Goal: Task Accomplishment & Management: Use online tool/utility

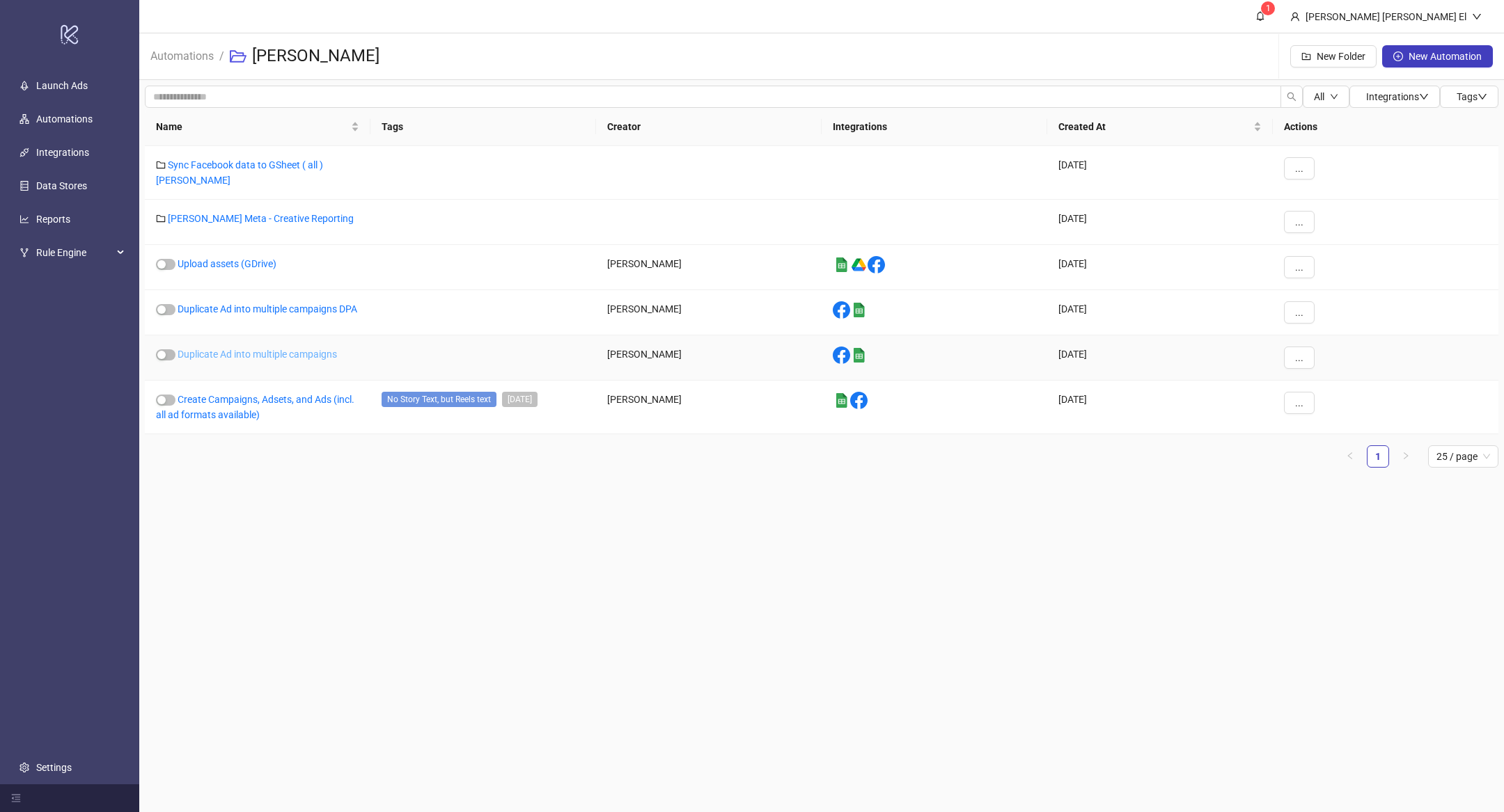
click at [281, 355] on link "Duplicate Ad into multiple campaigns" at bounding box center [256, 354] width 159 height 11
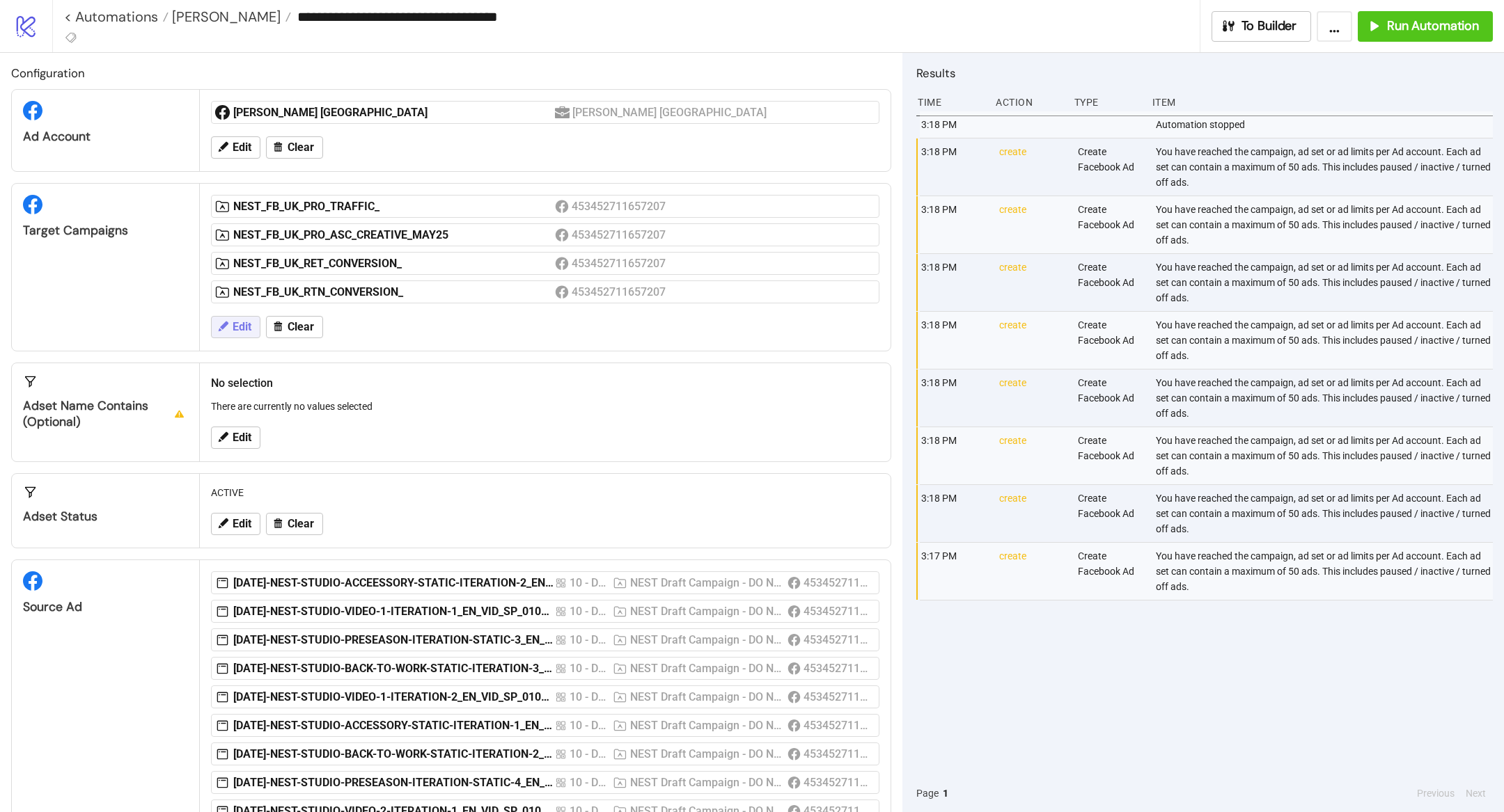
click at [242, 321] on span "Edit" at bounding box center [242, 327] width 19 height 13
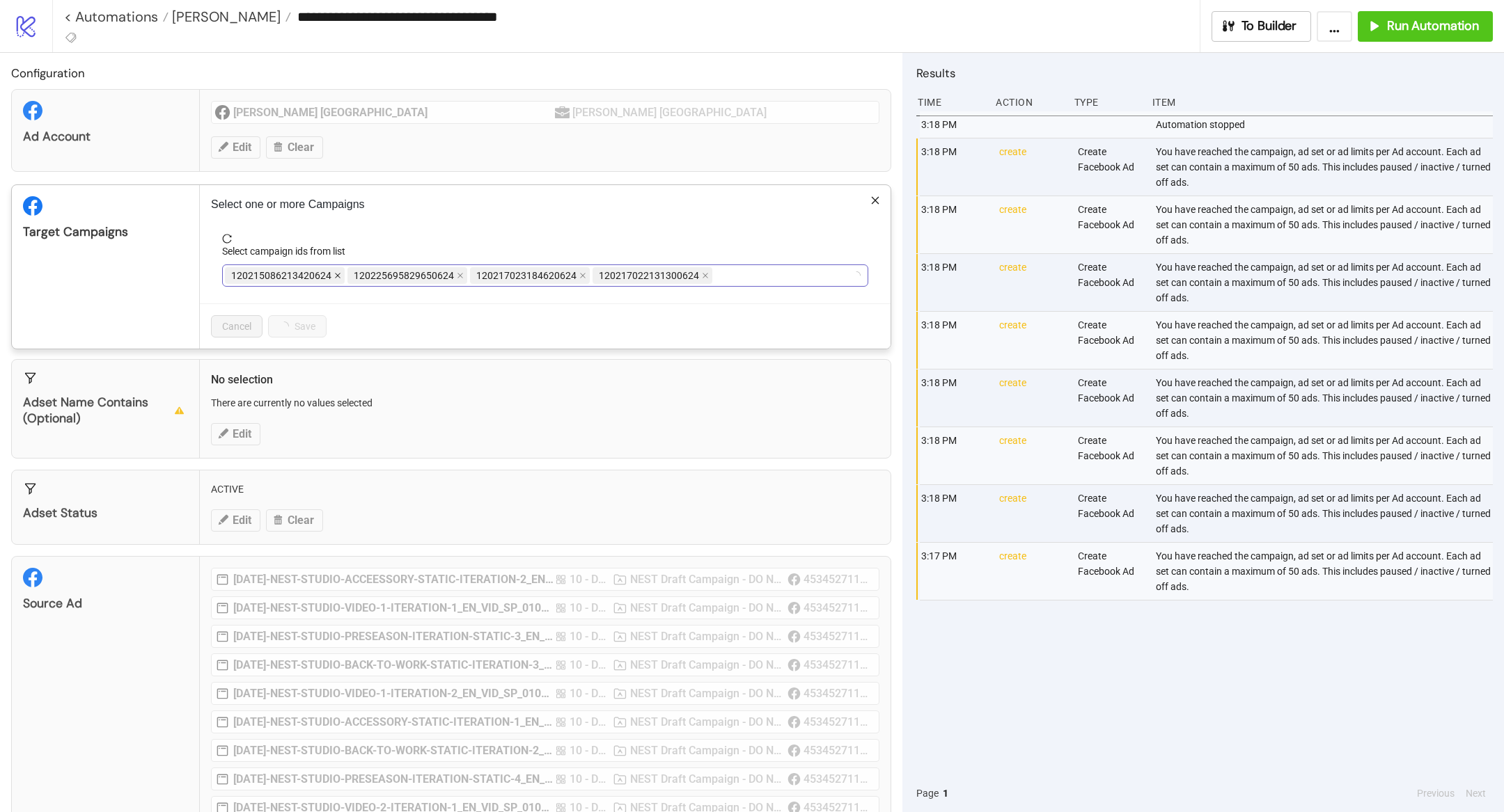
click at [334, 272] on icon "close" at bounding box center [337, 276] width 7 height 7
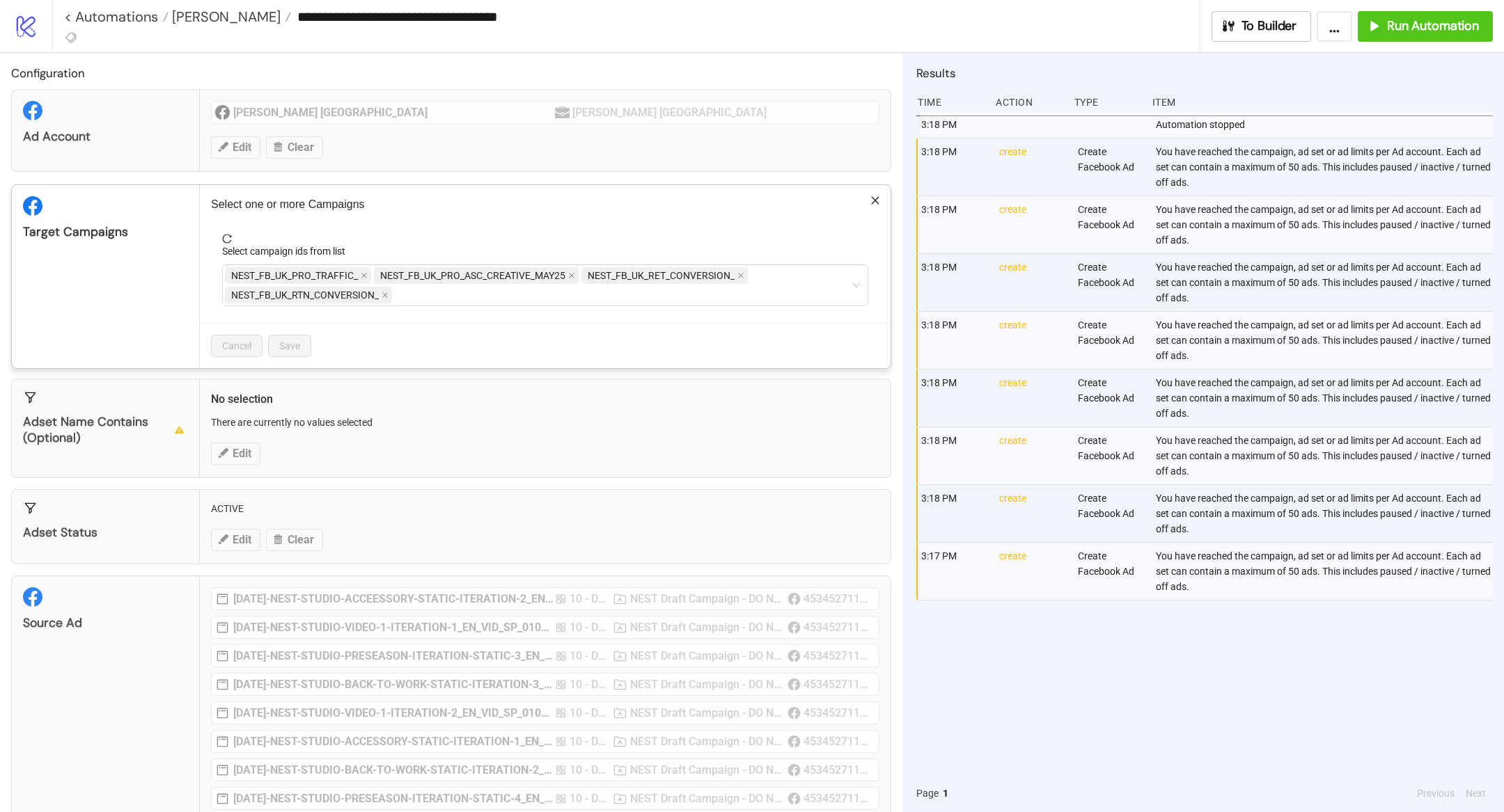
click at [331, 272] on span "NEST_FB_UK_PRO_TRAFFIC_" at bounding box center [294, 276] width 127 height 15
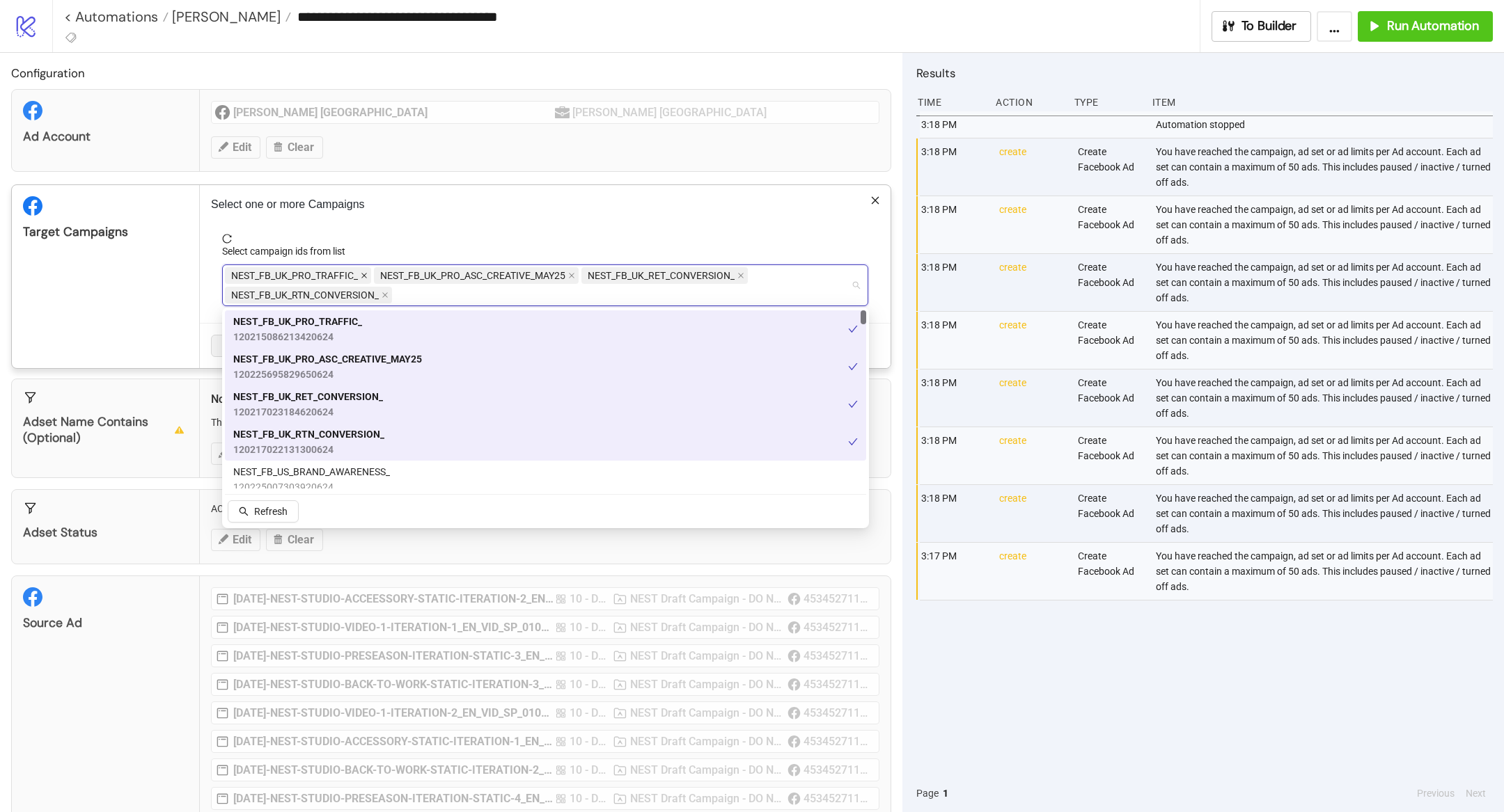
click at [360, 270] on span at bounding box center [364, 276] width 7 height 15
click at [380, 270] on span "NEST_FB_UK_PRO_ASC_CREATIVE_MAY25" at bounding box center [472, 276] width 185 height 15
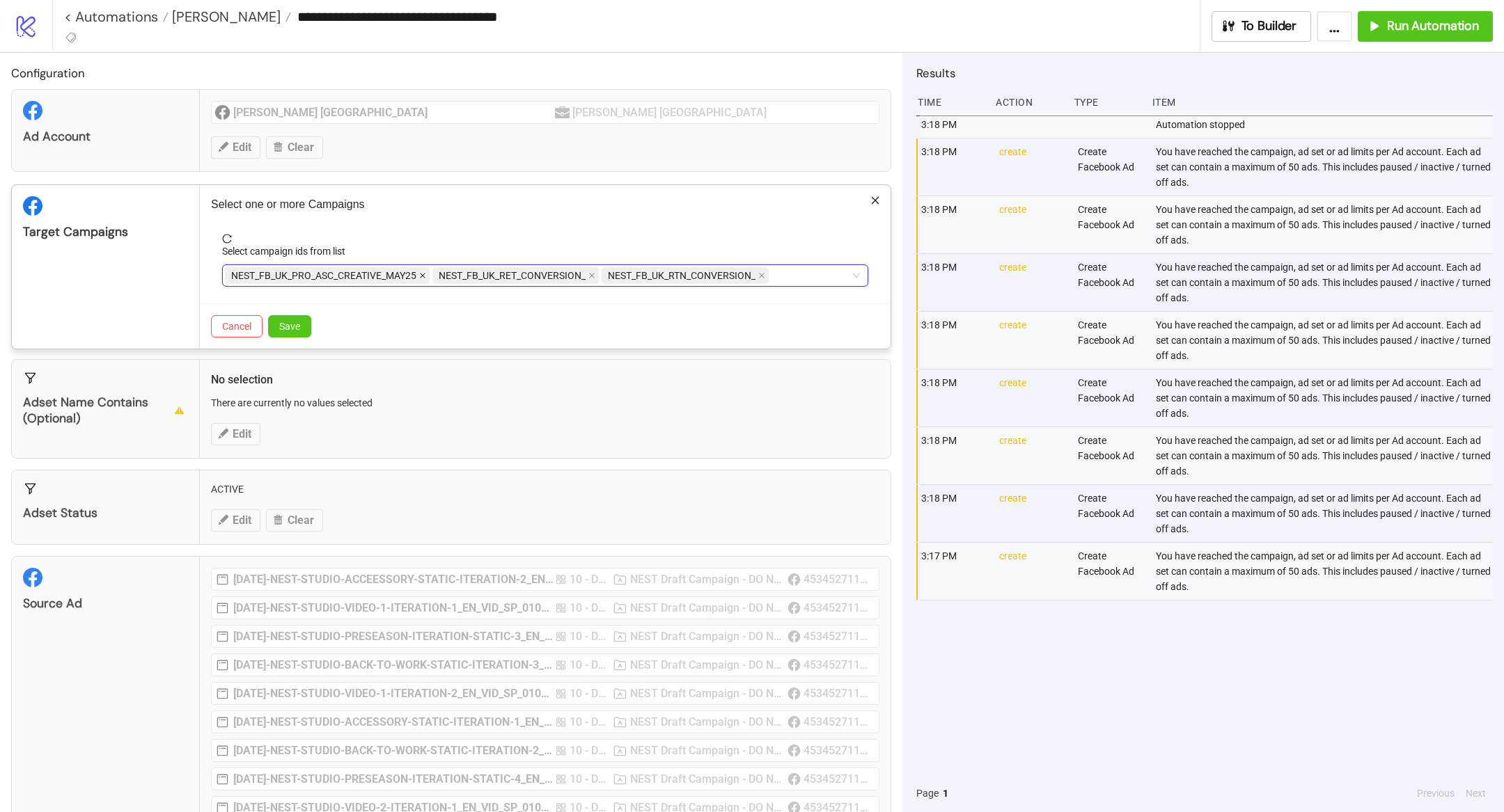
click at [425, 272] on icon "close" at bounding box center [422, 276] width 7 height 7
click at [383, 272] on icon "close" at bounding box center [384, 276] width 7 height 7
click at [383, 273] on icon "close" at bounding box center [385, 276] width 6 height 6
click at [383, 272] on div at bounding box center [537, 275] width 626 height 20
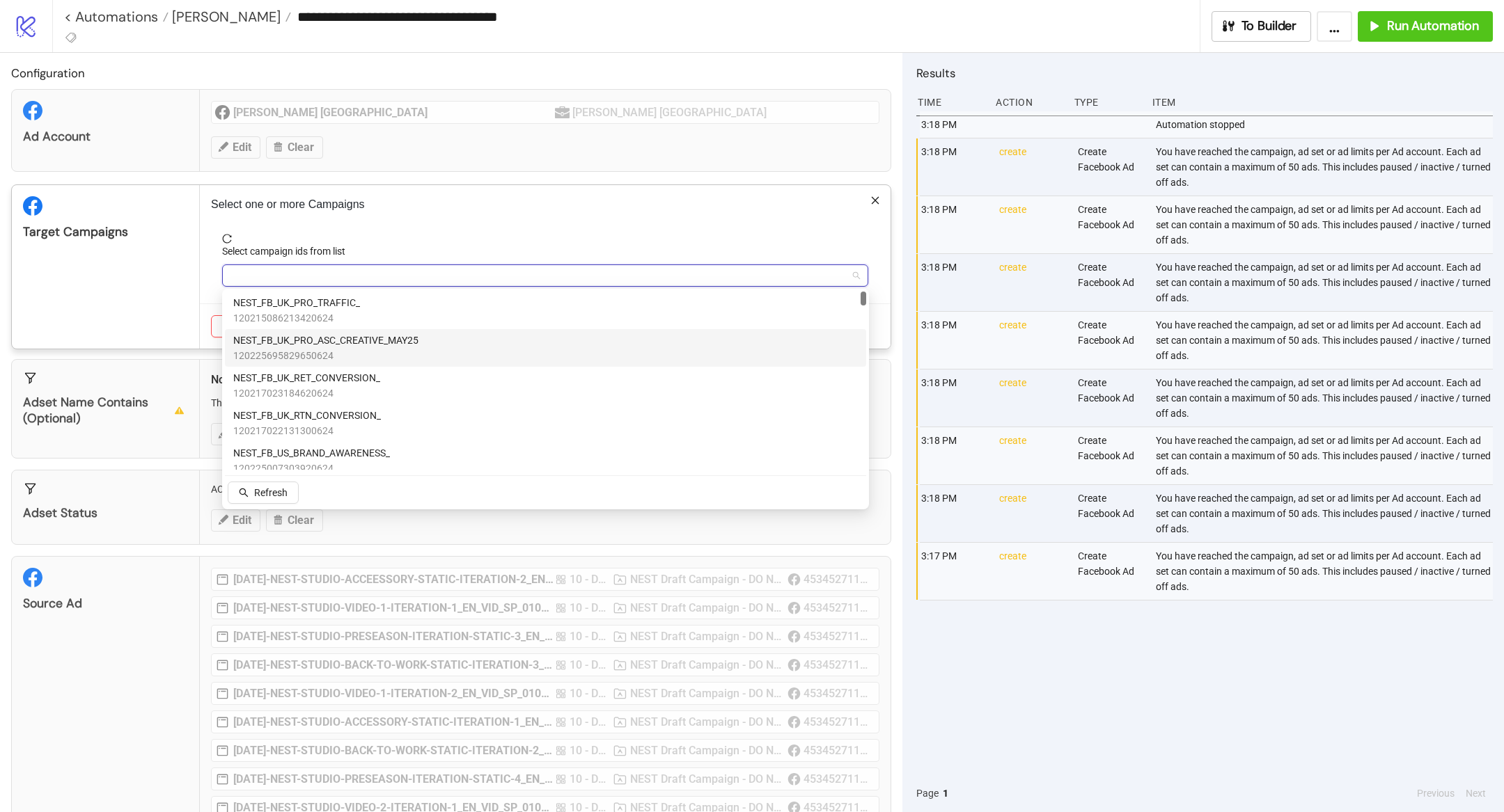
click at [372, 344] on span "NEST_FB_UK_PRO_ASC_CREATIVE_MAY25" at bounding box center [325, 340] width 185 height 15
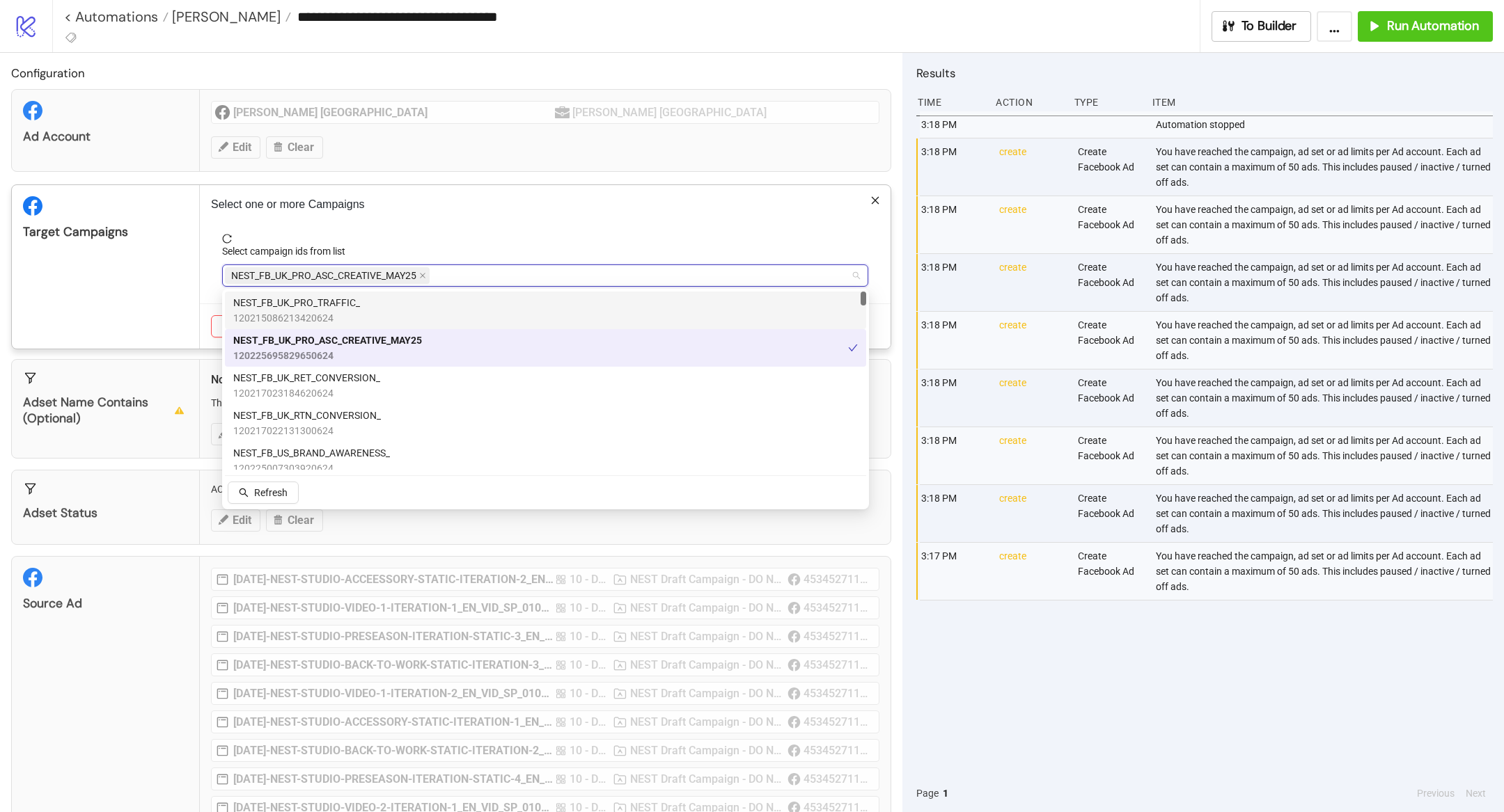
click at [193, 272] on div "Target Campaigns" at bounding box center [106, 266] width 188 height 163
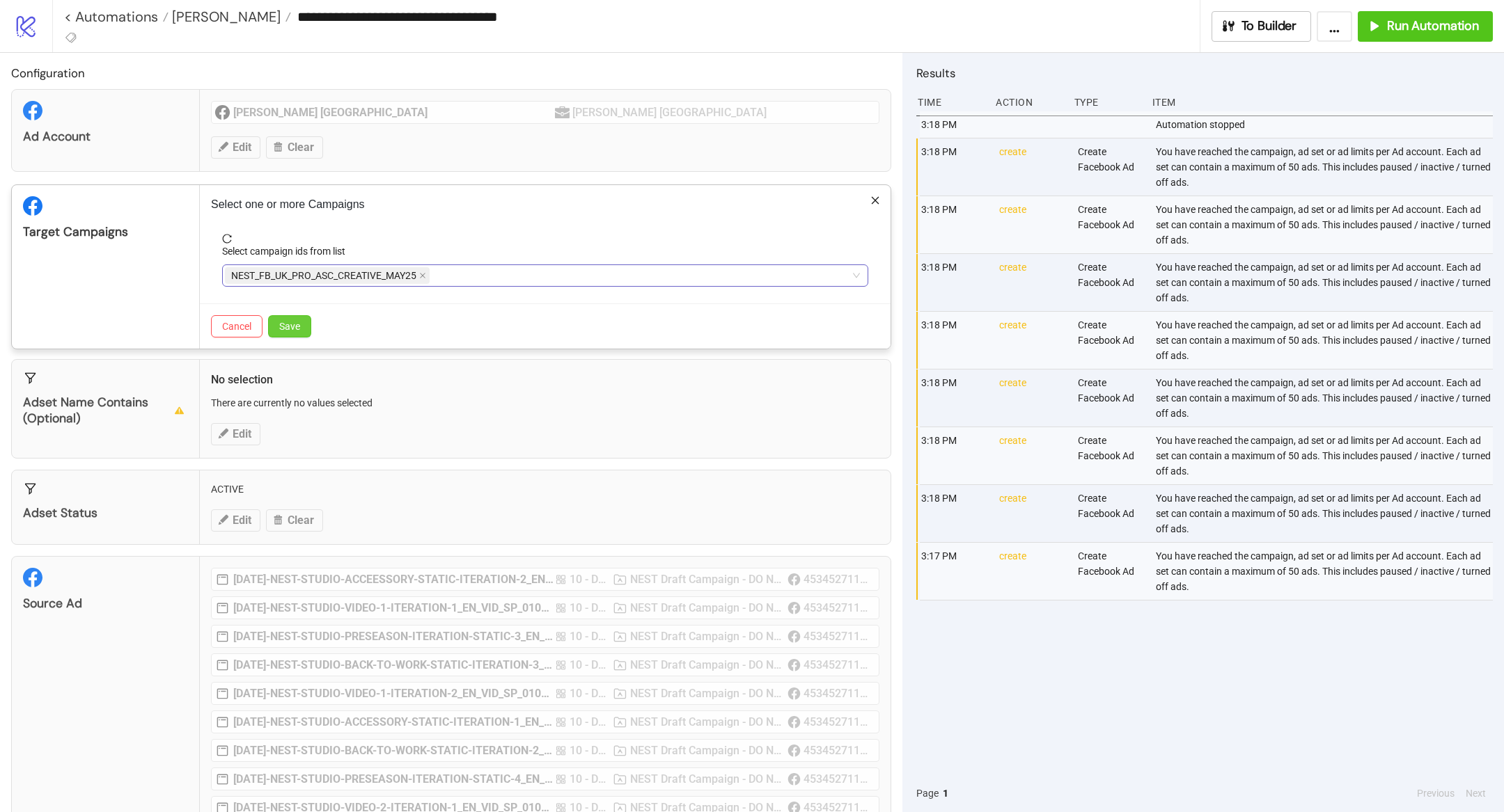
click at [285, 321] on span "Save" at bounding box center [290, 326] width 21 height 11
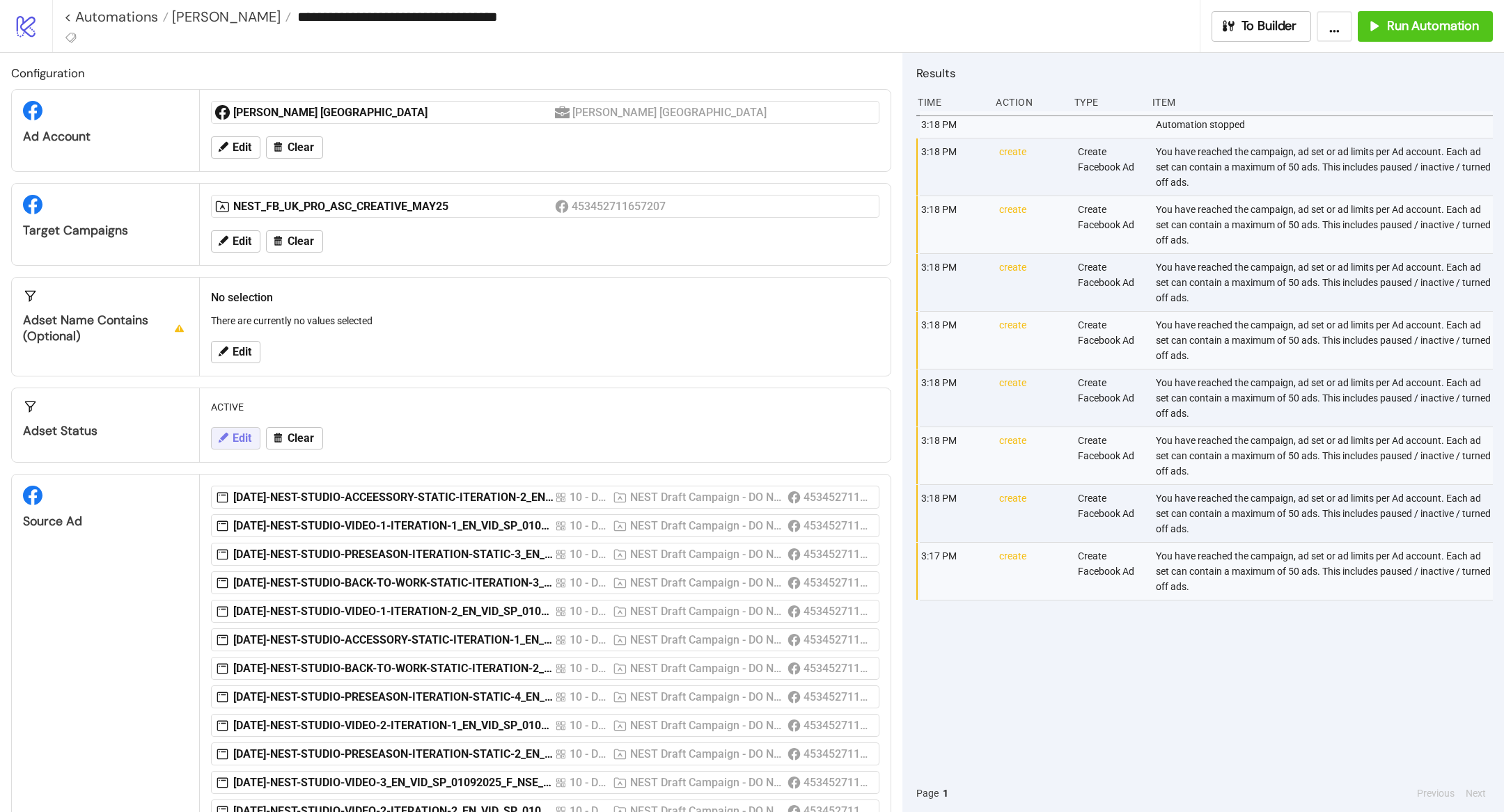
click at [234, 432] on span "Edit" at bounding box center [242, 438] width 19 height 13
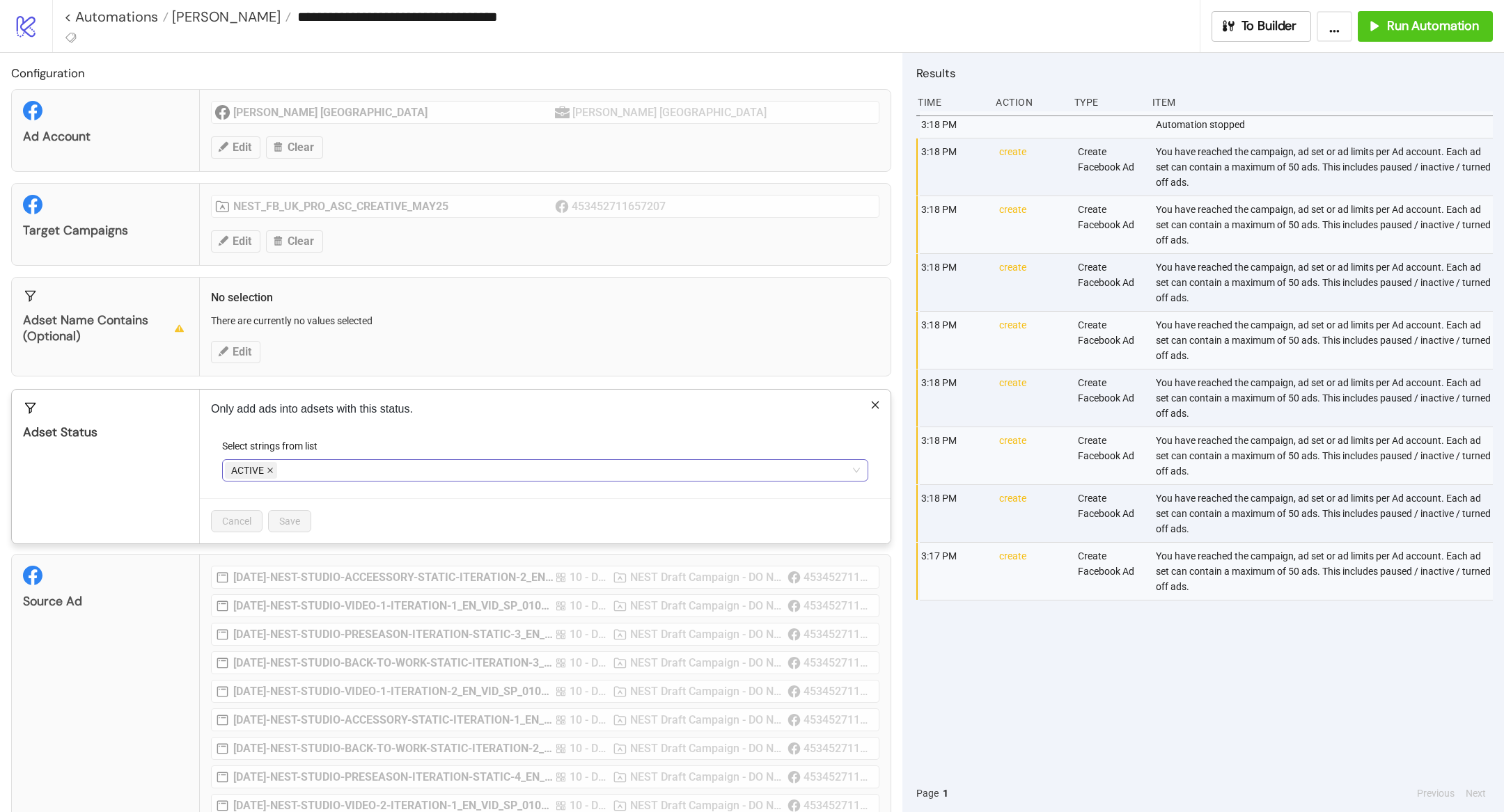
click at [271, 467] on icon "close" at bounding box center [270, 471] width 7 height 7
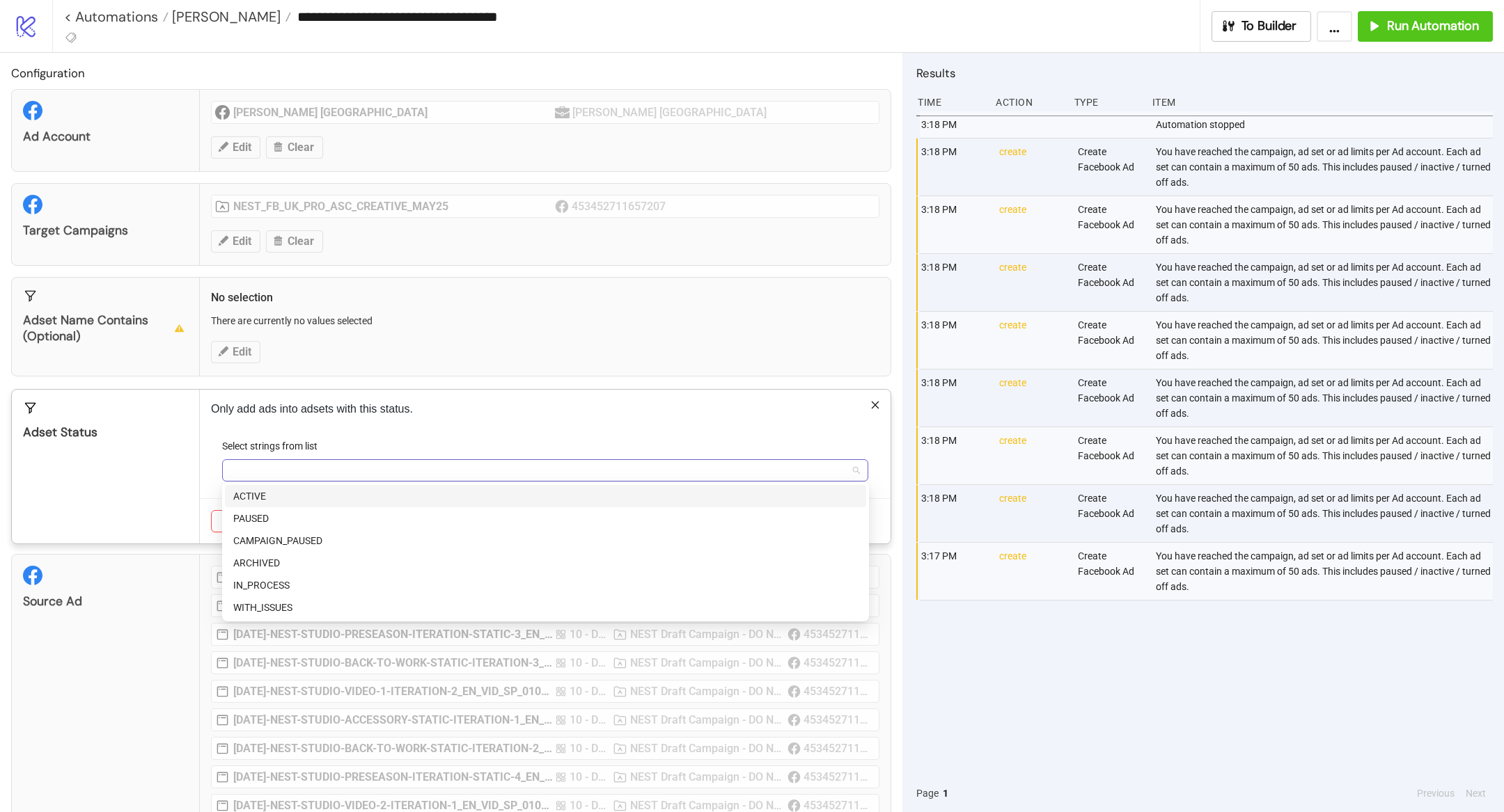
click at [273, 467] on div at bounding box center [537, 470] width 626 height 20
click at [287, 516] on div "PAUSED" at bounding box center [545, 518] width 624 height 15
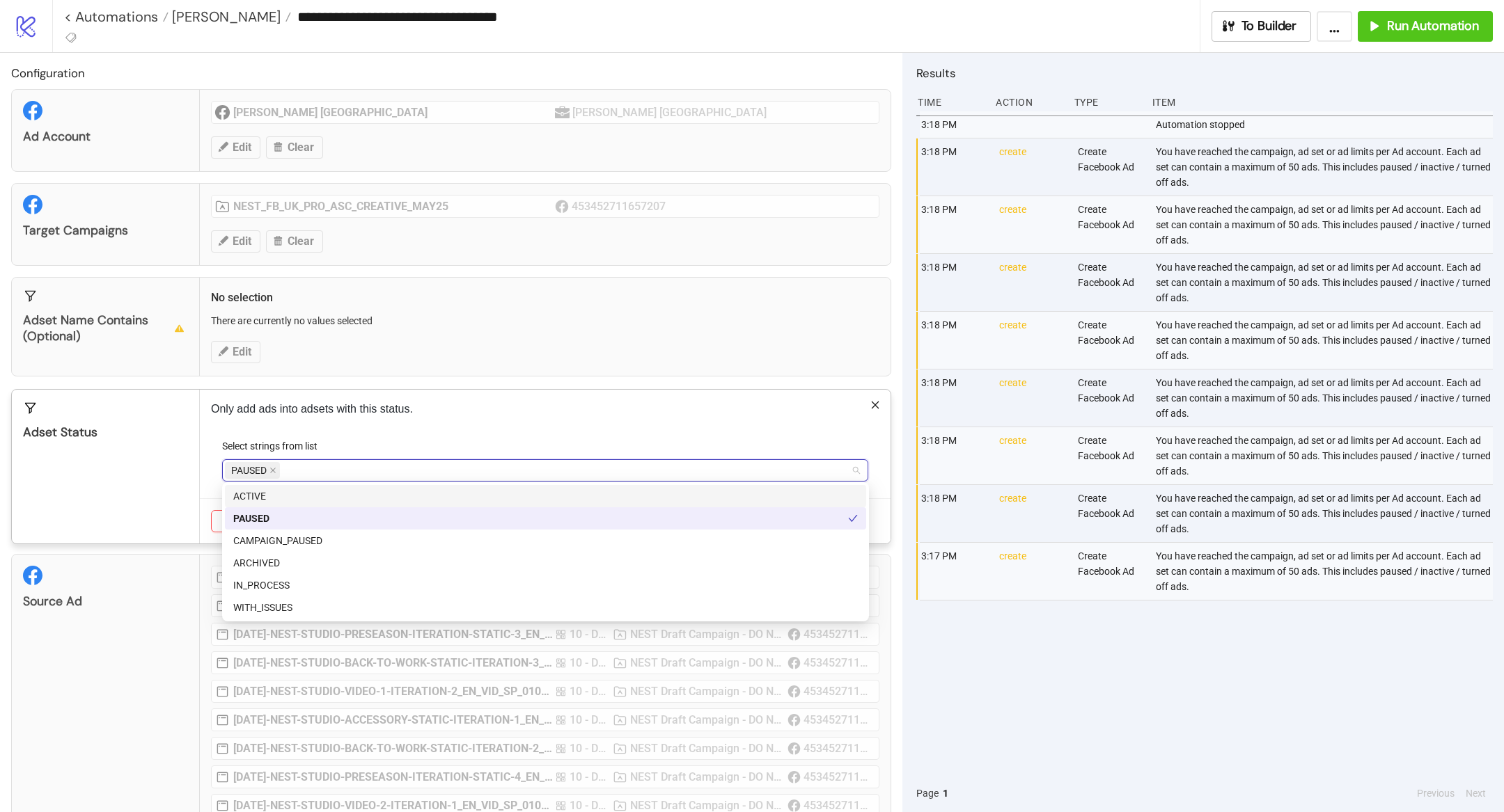
click at [200, 465] on div "Only add ads into adsets with this status. Select strings from list PAUSED Canc…" at bounding box center [545, 466] width 691 height 154
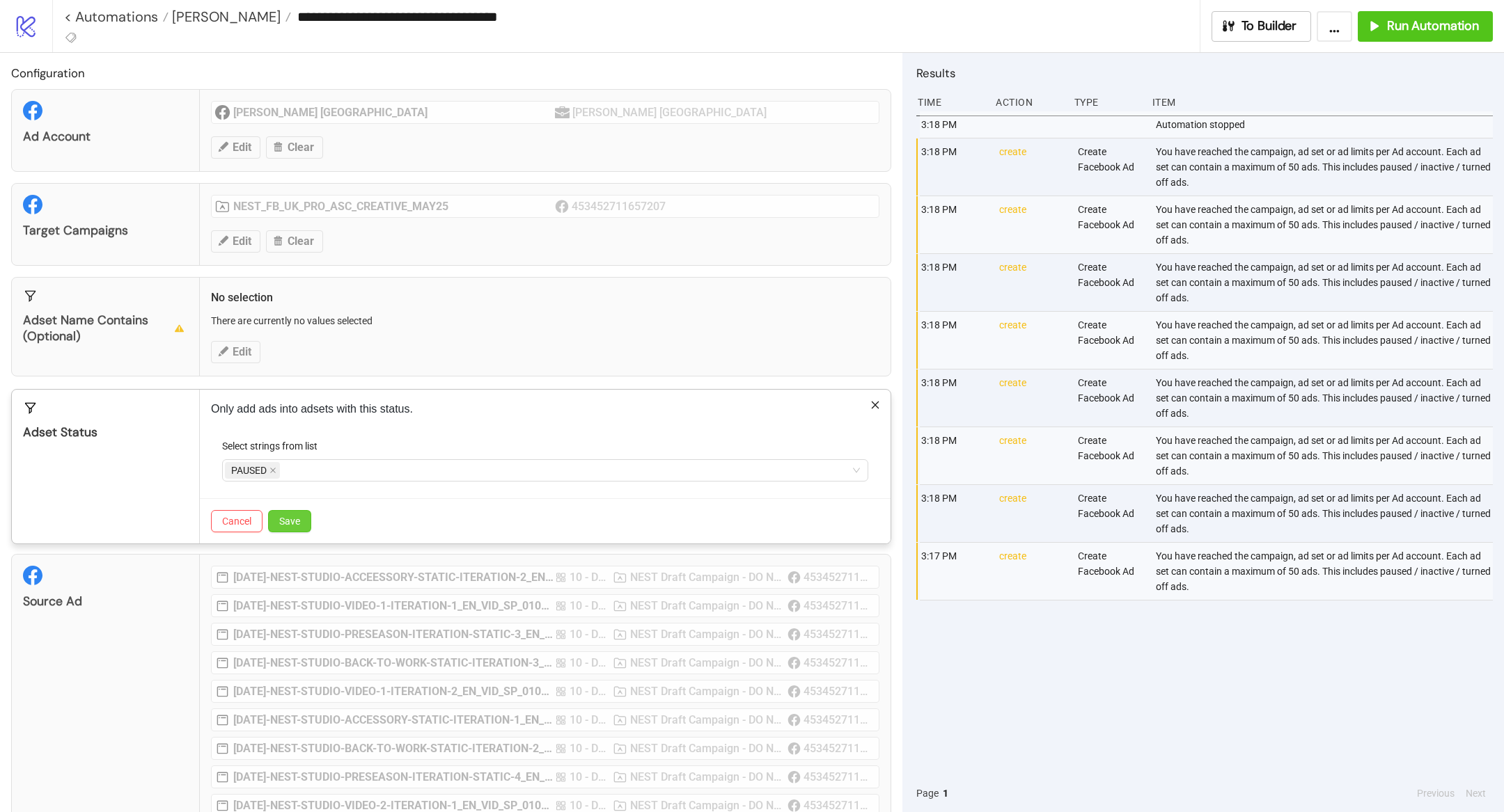
click at [292, 516] on span "Save" at bounding box center [290, 521] width 21 height 11
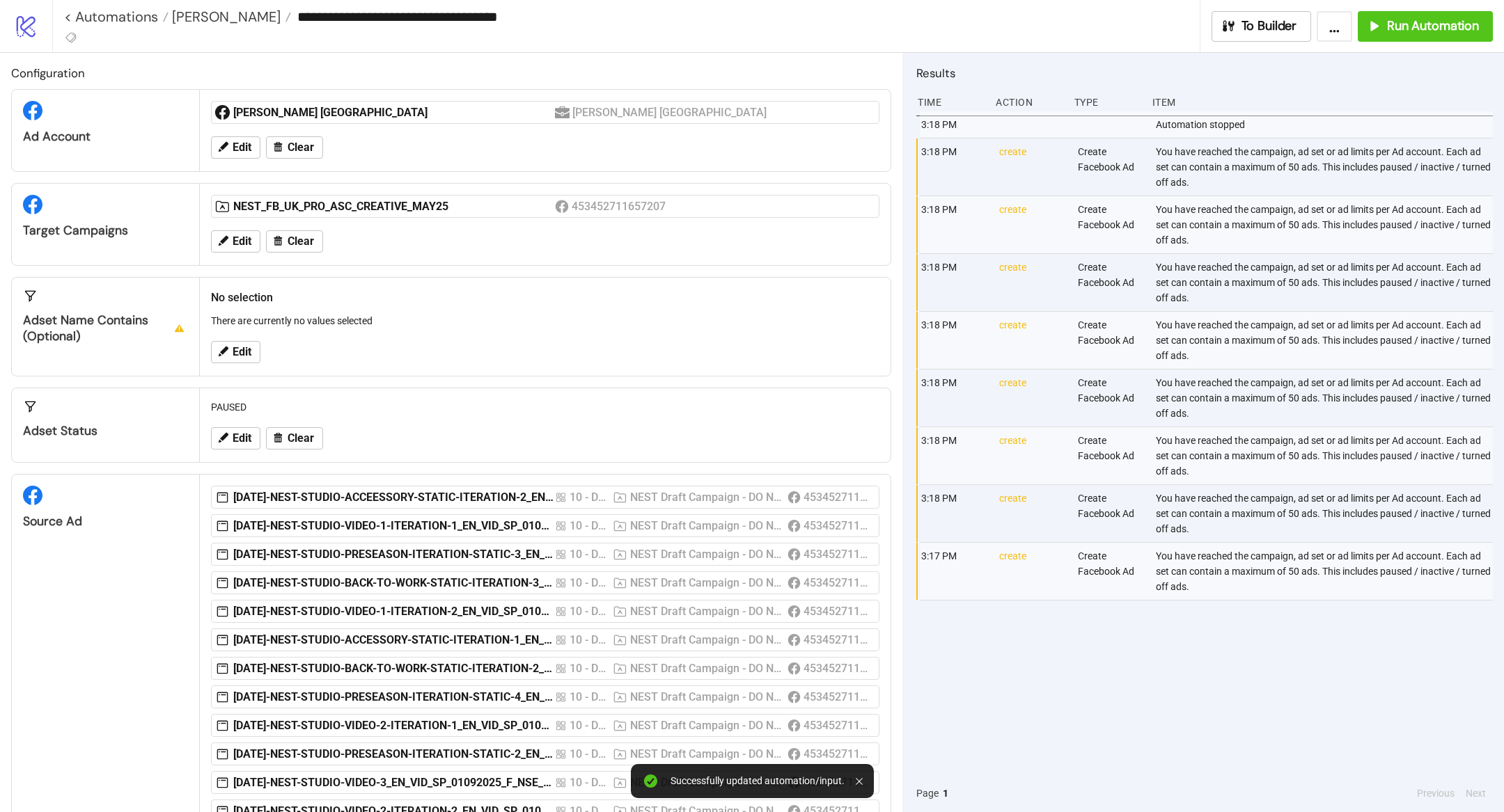
scroll to position [158, 0]
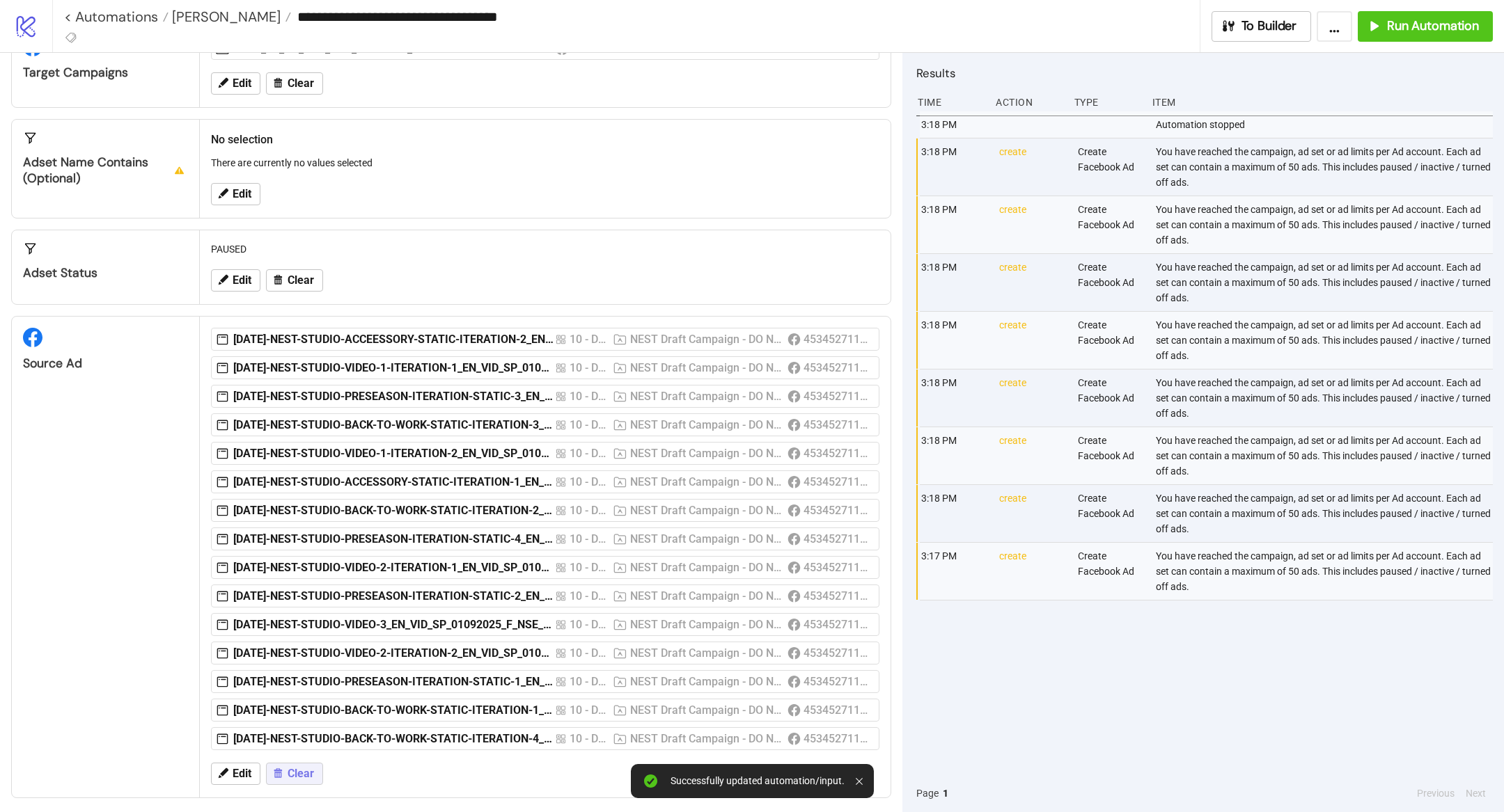
click at [303, 768] on span "Clear" at bounding box center [301, 774] width 26 height 13
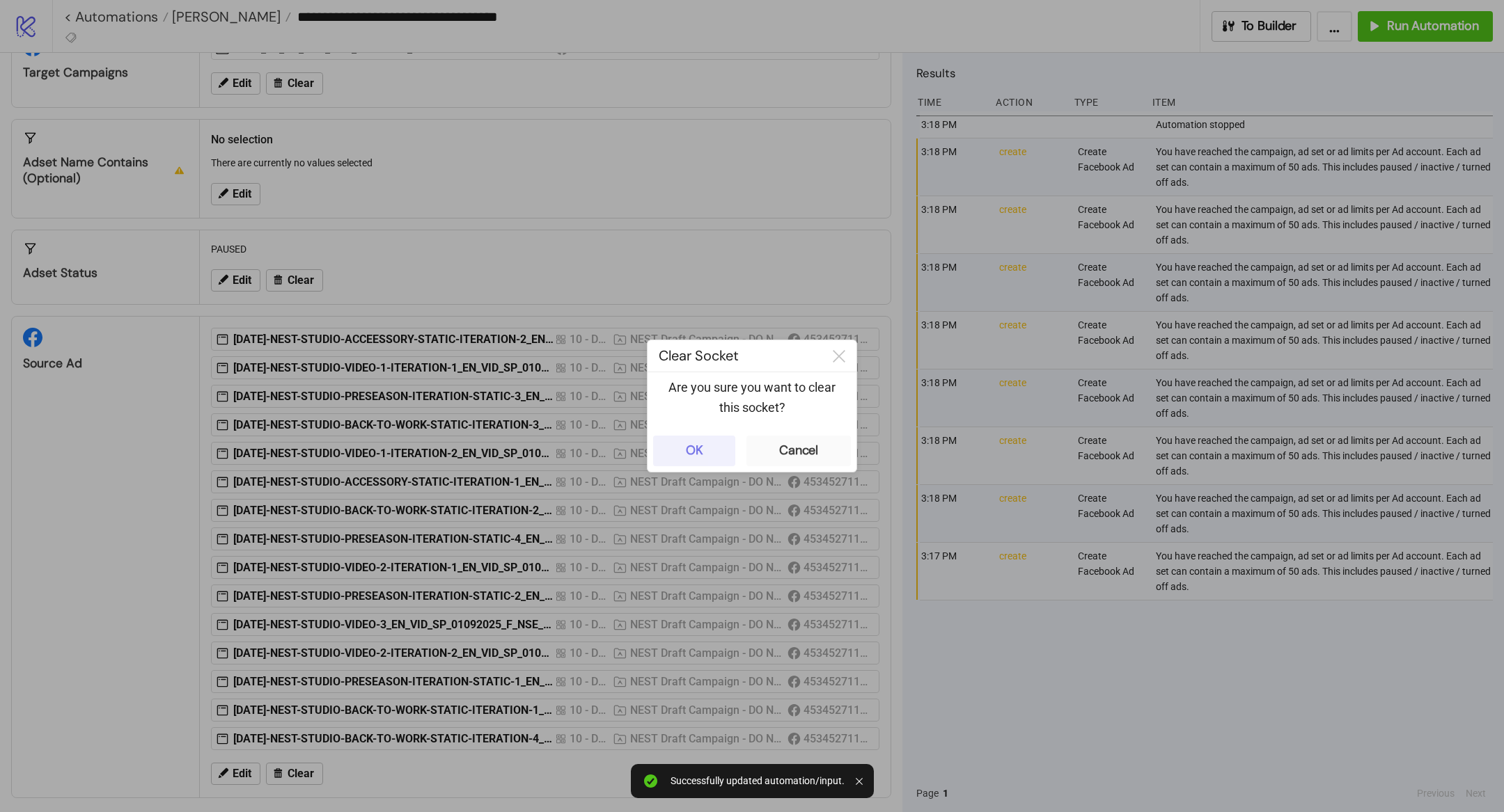
click at [705, 442] on button "OK" at bounding box center [694, 451] width 82 height 31
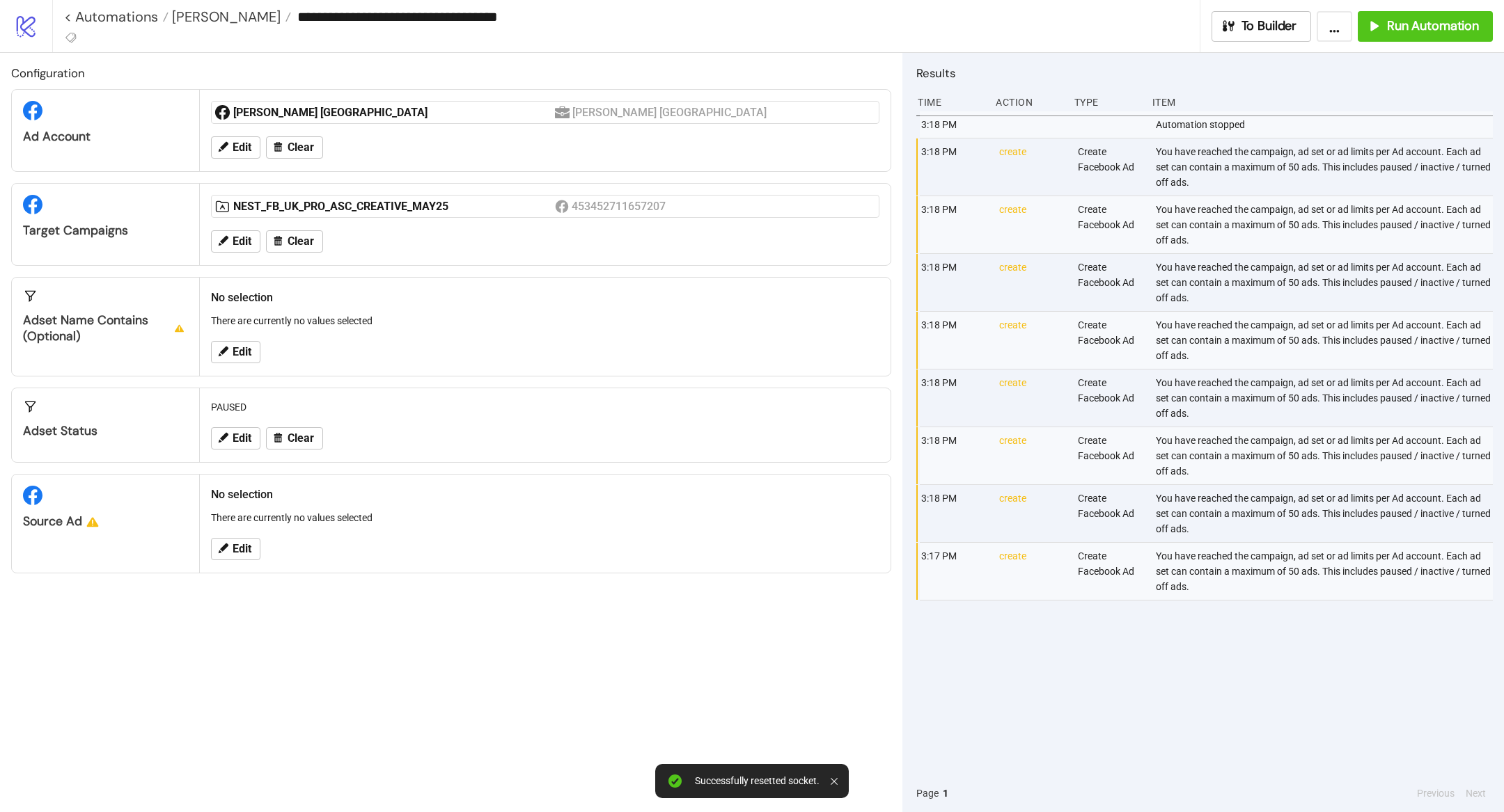
scroll to position [0, 0]
click at [233, 538] on button "Edit" at bounding box center [236, 549] width 49 height 22
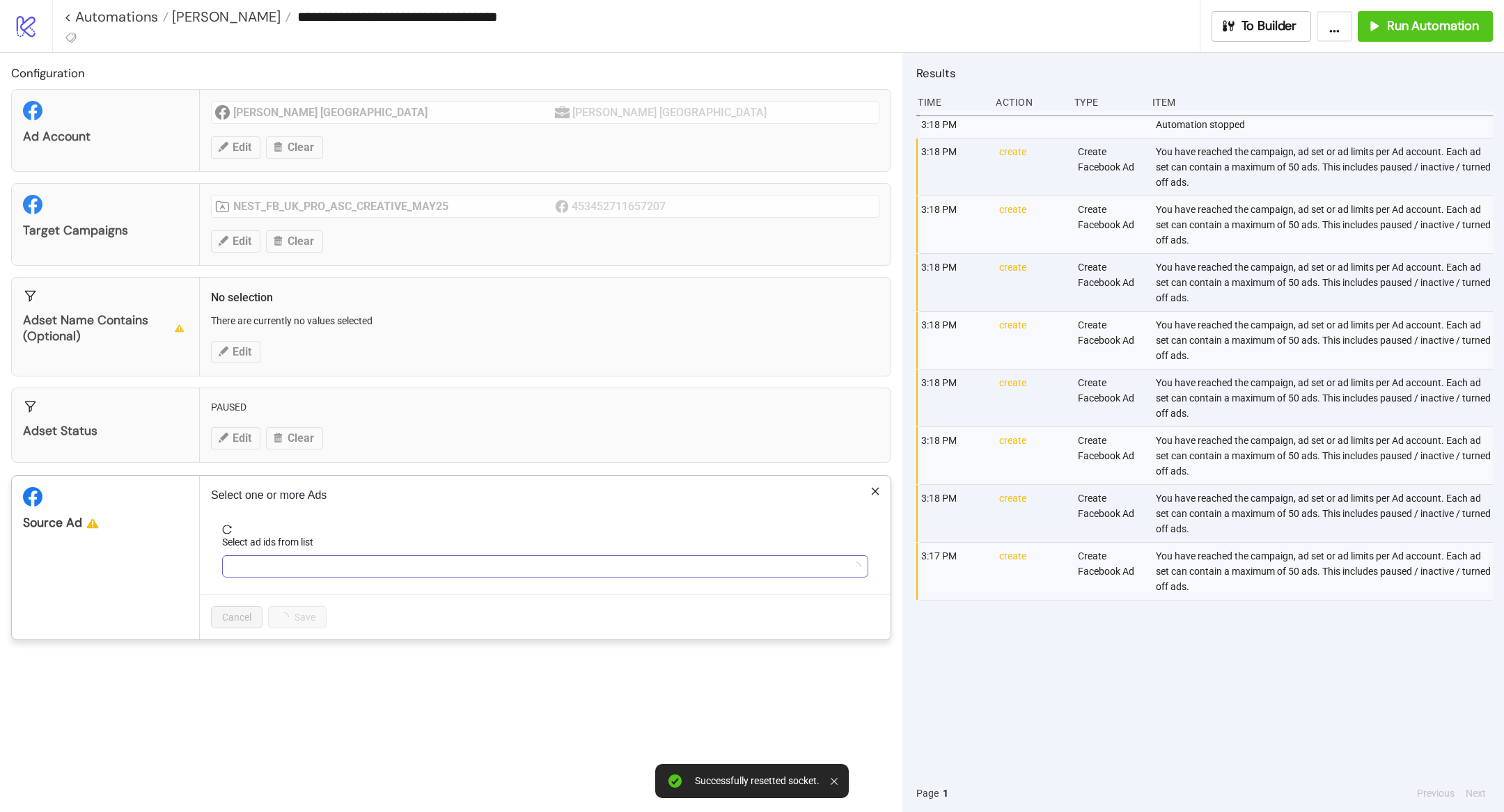
click at [282, 557] on div at bounding box center [537, 566] width 626 height 20
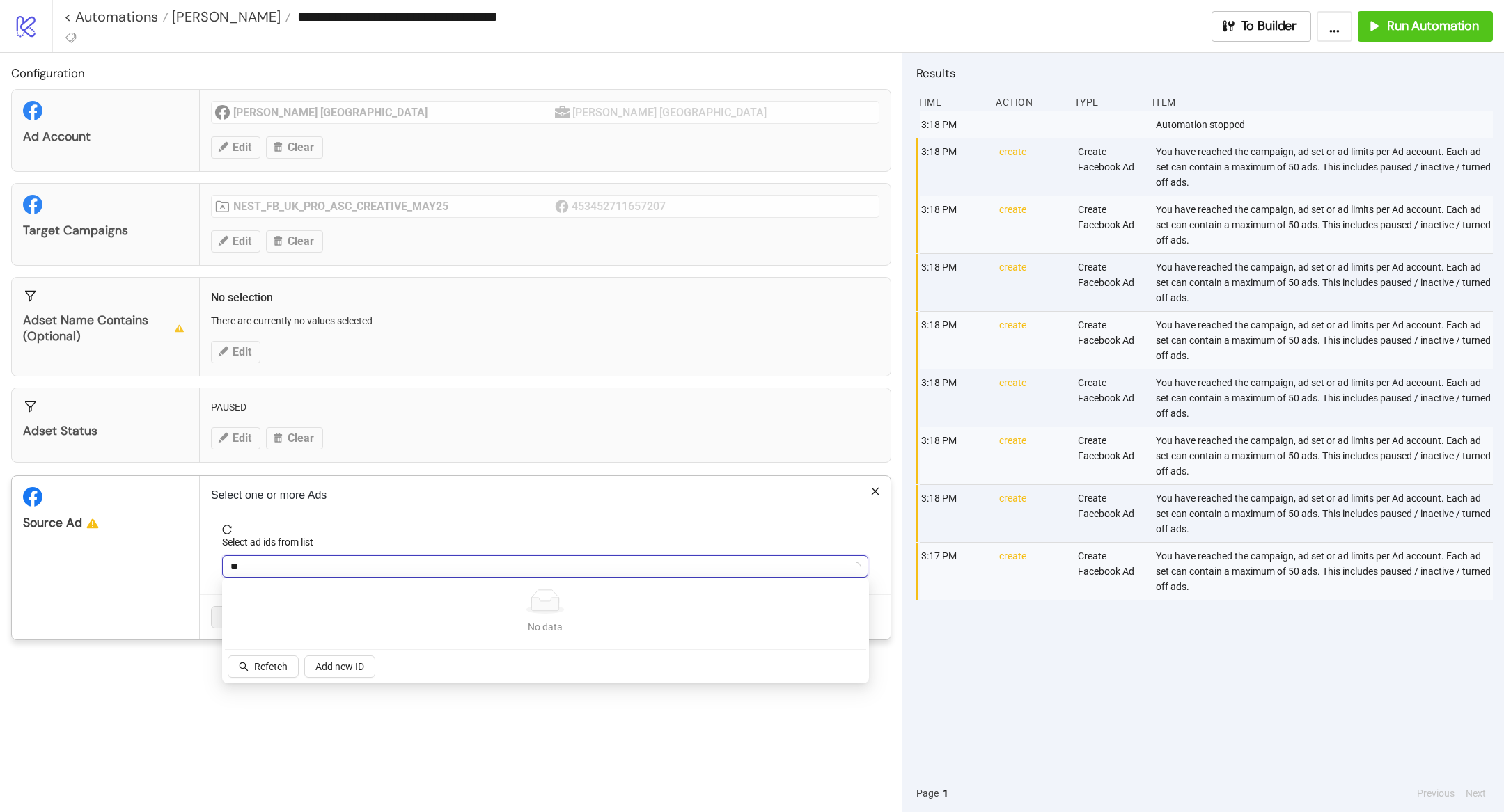
type input "*"
type input "***"
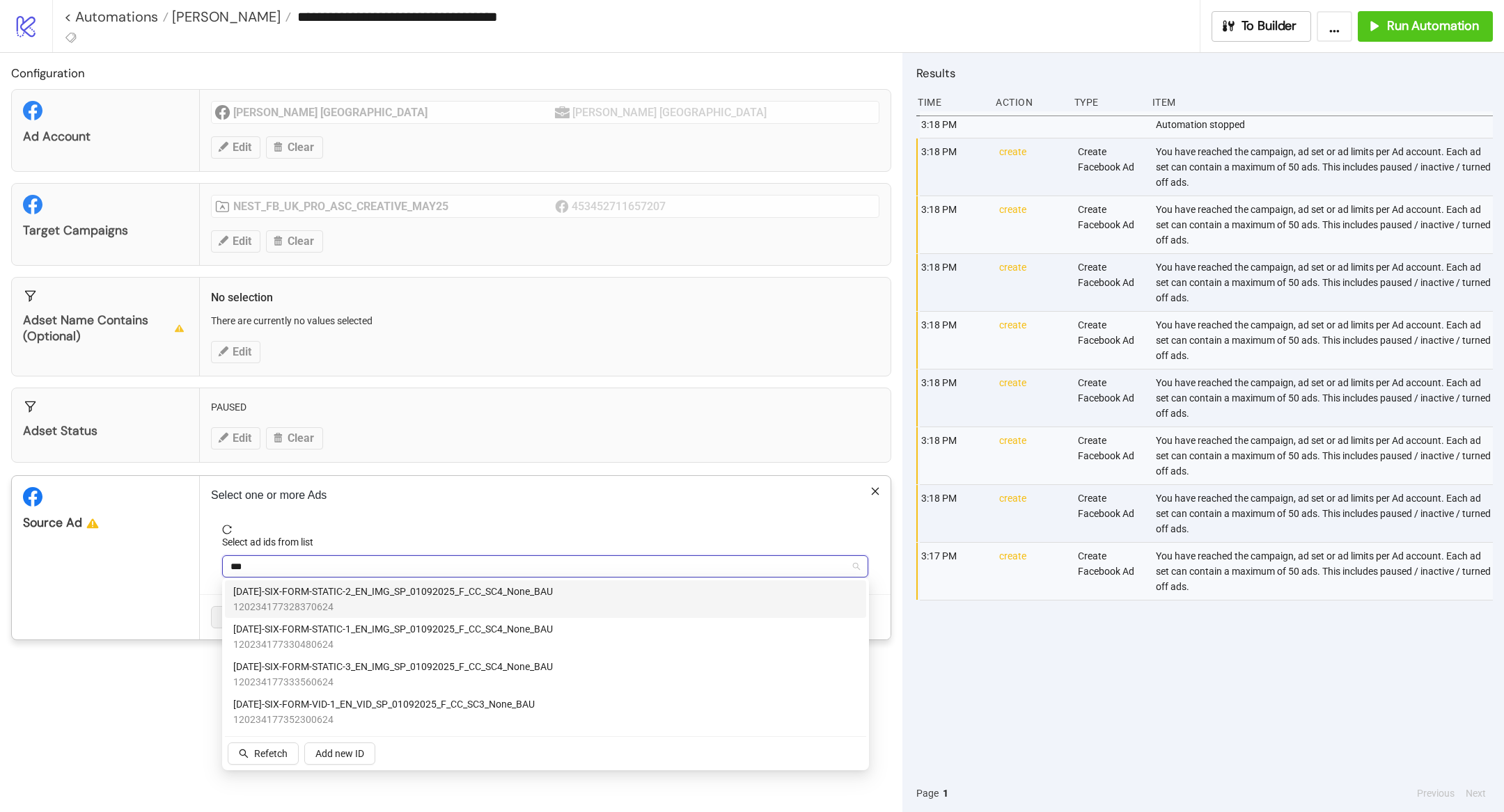
click at [456, 588] on span "[DATE]-SIX-FORM-STATIC-2_EN_IMG_SP_01092025_F_CC_SC4_None_BAU" at bounding box center [393, 592] width 319 height 15
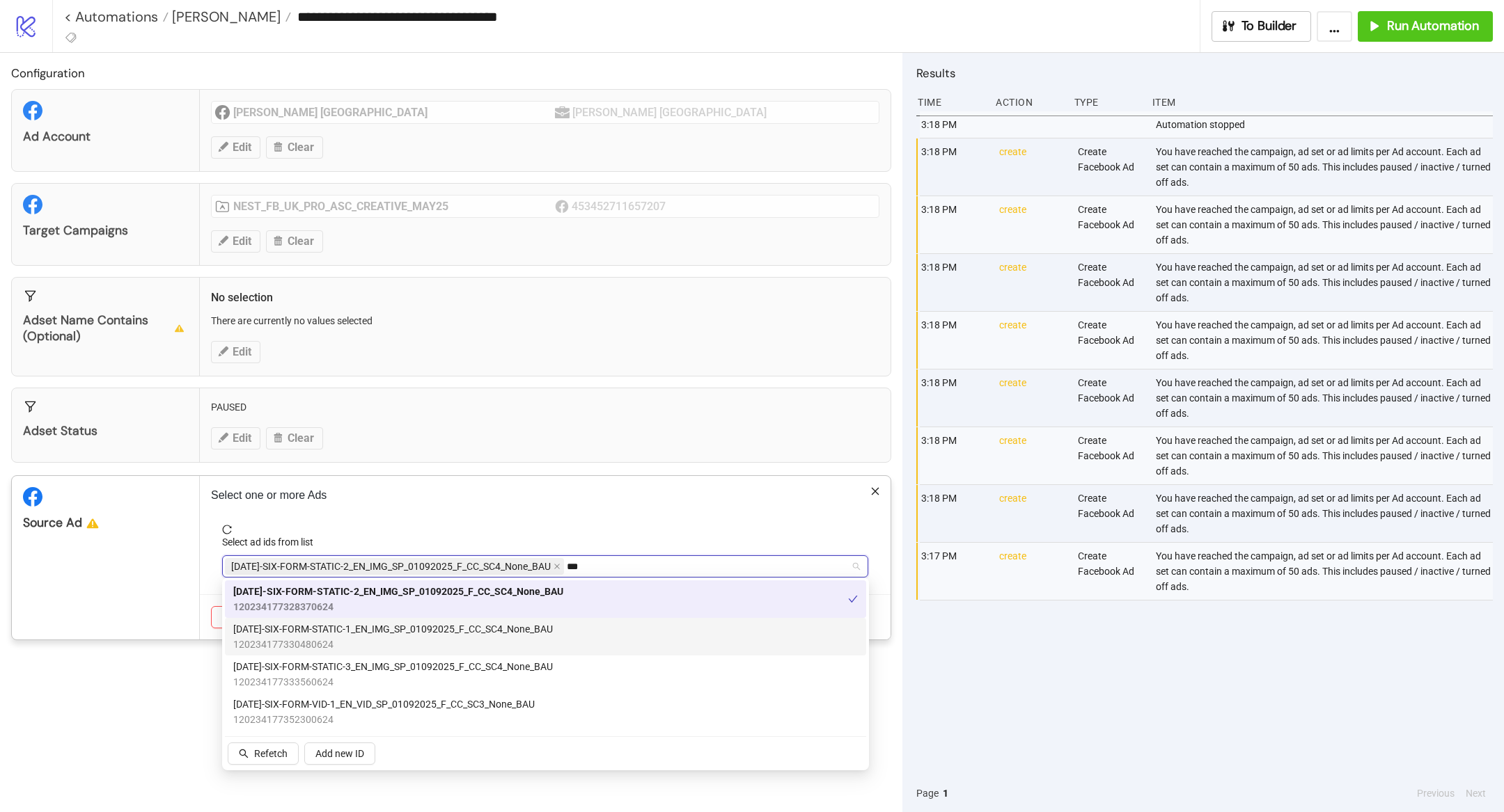
click at [453, 638] on span "120234177330480624" at bounding box center [393, 644] width 319 height 15
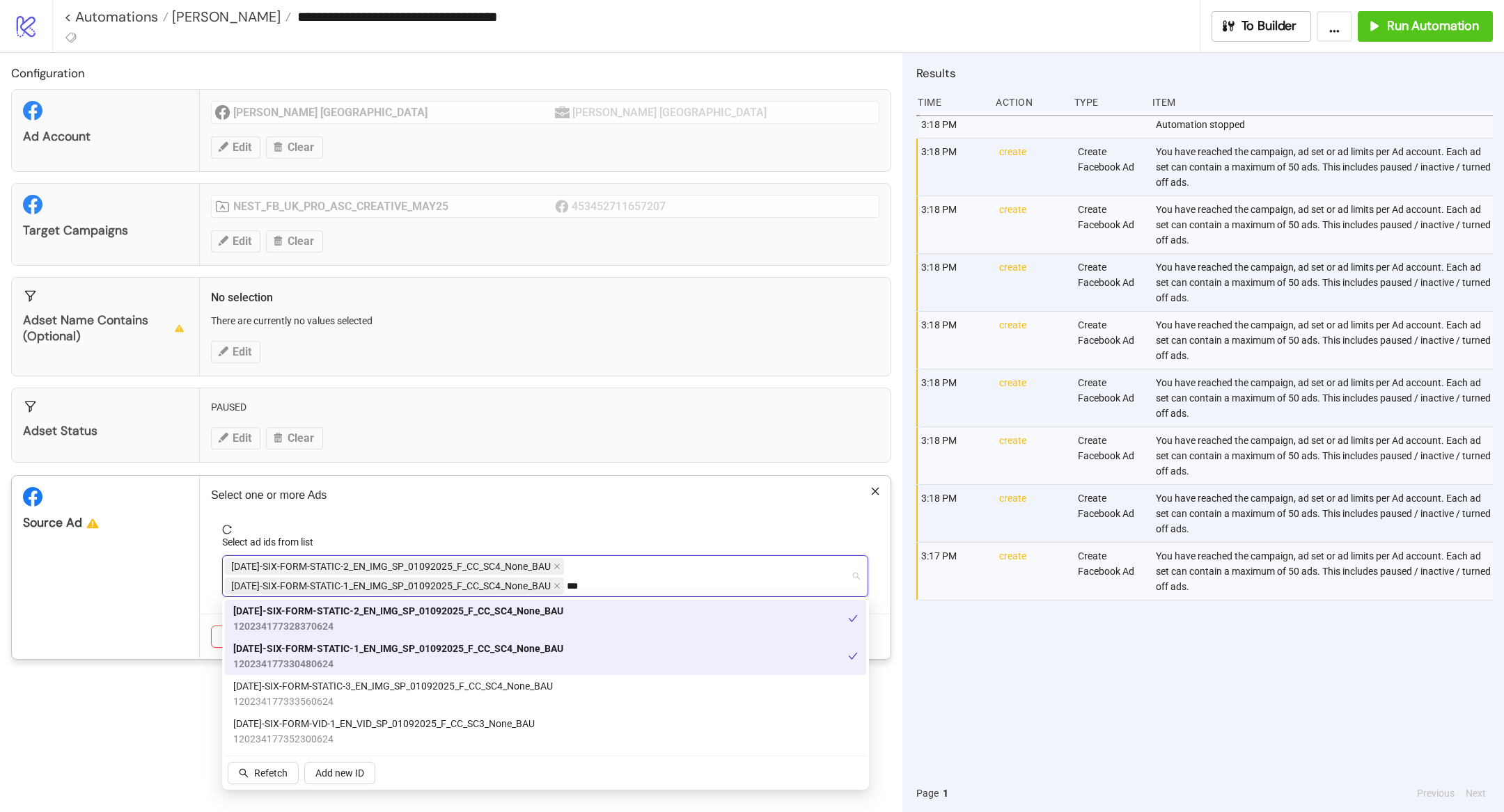
click at [433, 673] on div "[DATE]-SIX-FORM-STATIC-1_EN_IMG_SP_01092025_F_CC_SC4_None_BAU 120234177330480624" at bounding box center [545, 656] width 641 height 37
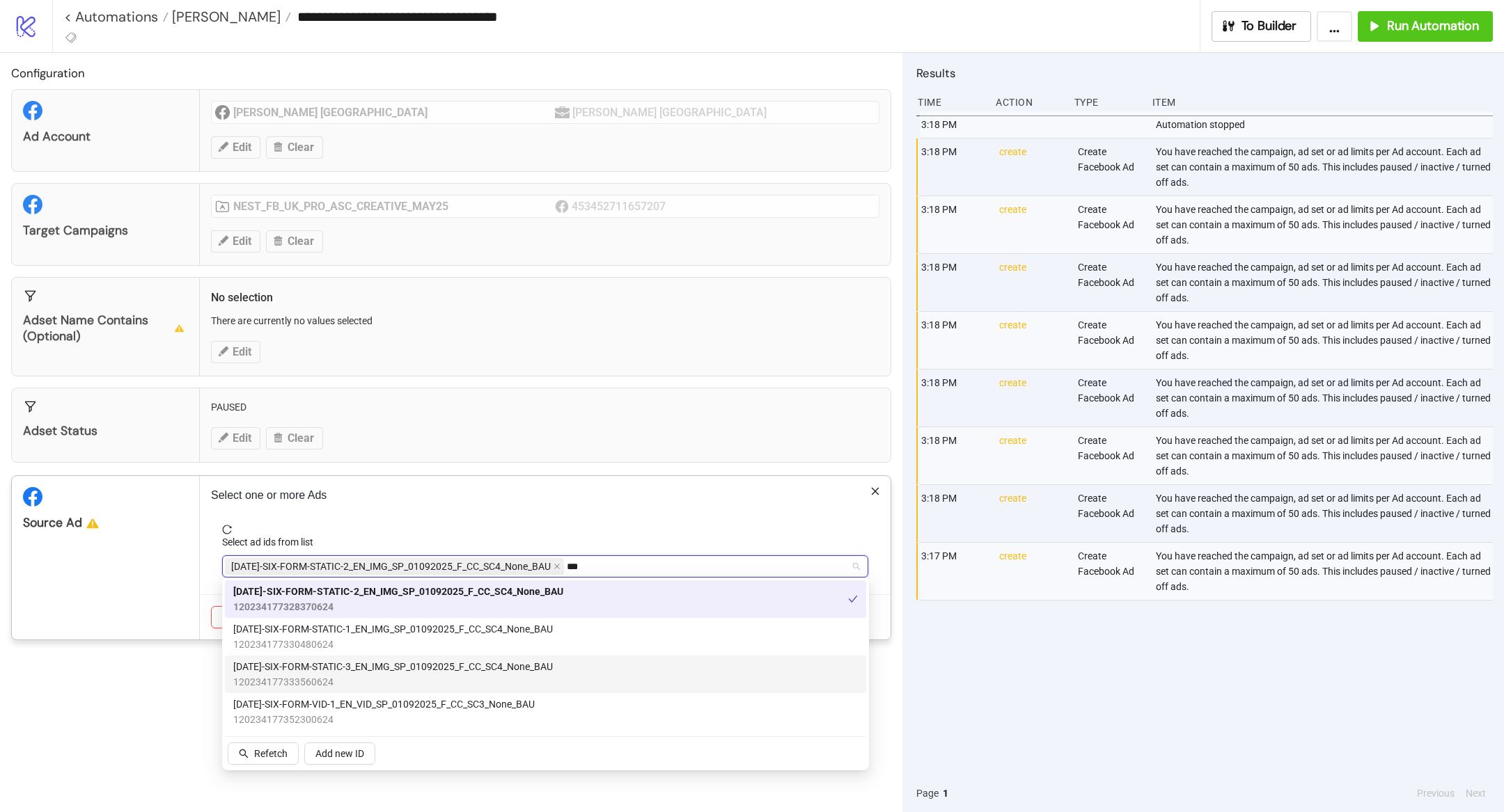
click at [417, 667] on span "[DATE]-SIX-FORM-STATIC-3_EN_IMG_SP_01092025_F_CC_SC4_None_BAU" at bounding box center [393, 666] width 319 height 15
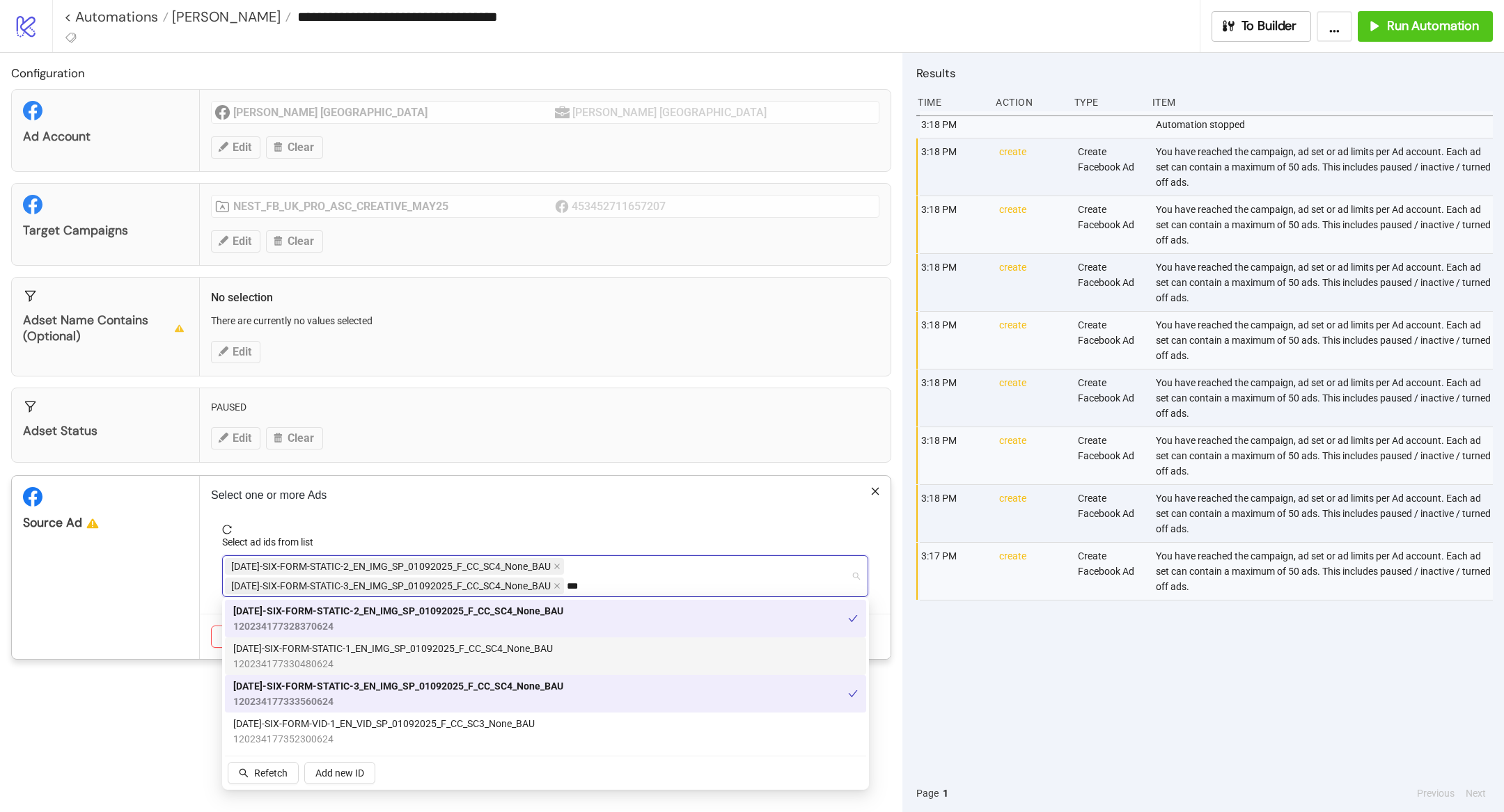
click at [413, 667] on span "120234177330480624" at bounding box center [393, 664] width 319 height 15
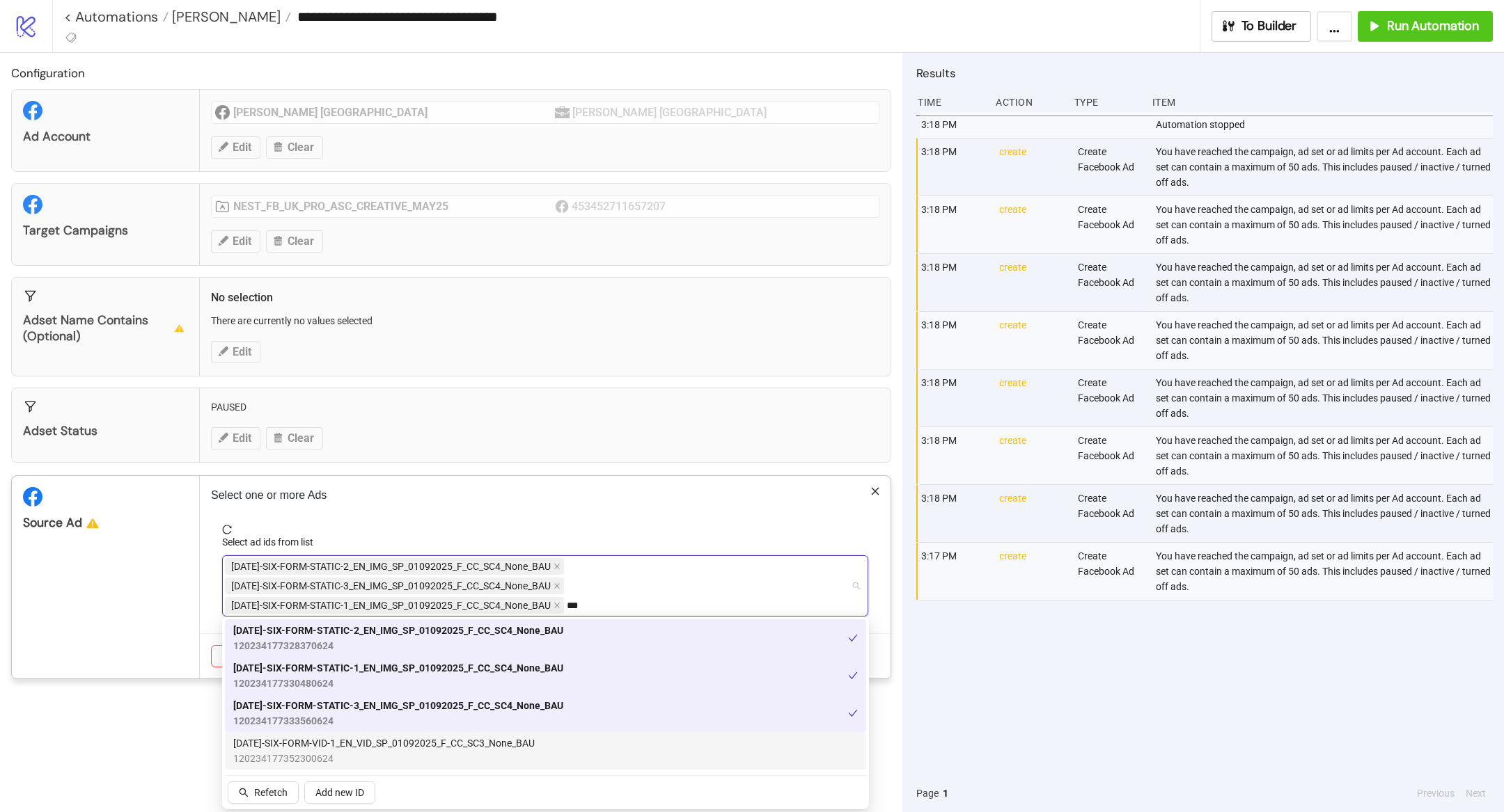
click at [399, 739] on span "[DATE]-SIX-FORM-VID-1_EN_VID_SP_01092025_F_CC_SC3_None_BAU" at bounding box center [384, 743] width 301 height 15
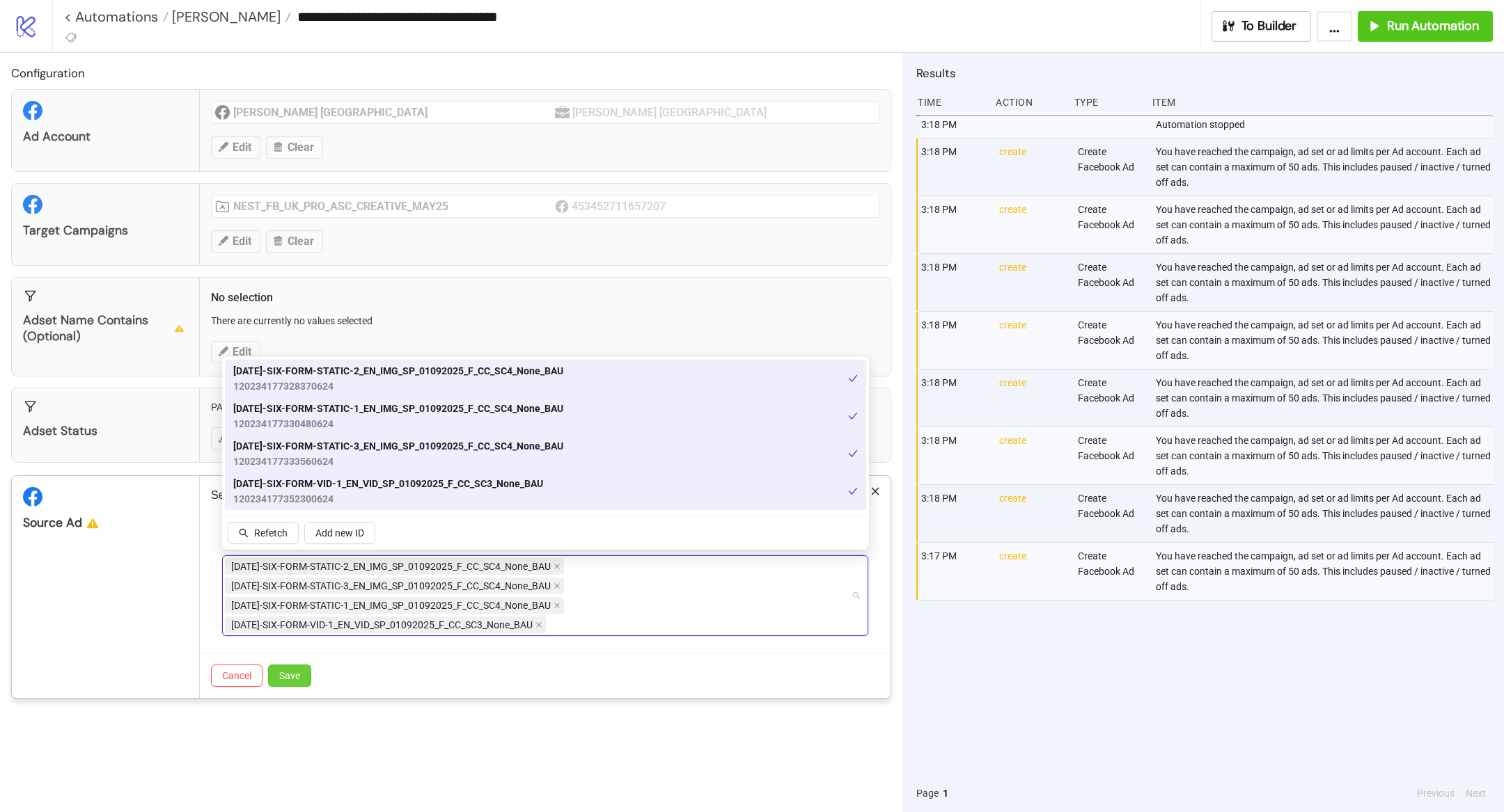
click at [288, 671] on span "Save" at bounding box center [290, 675] width 21 height 11
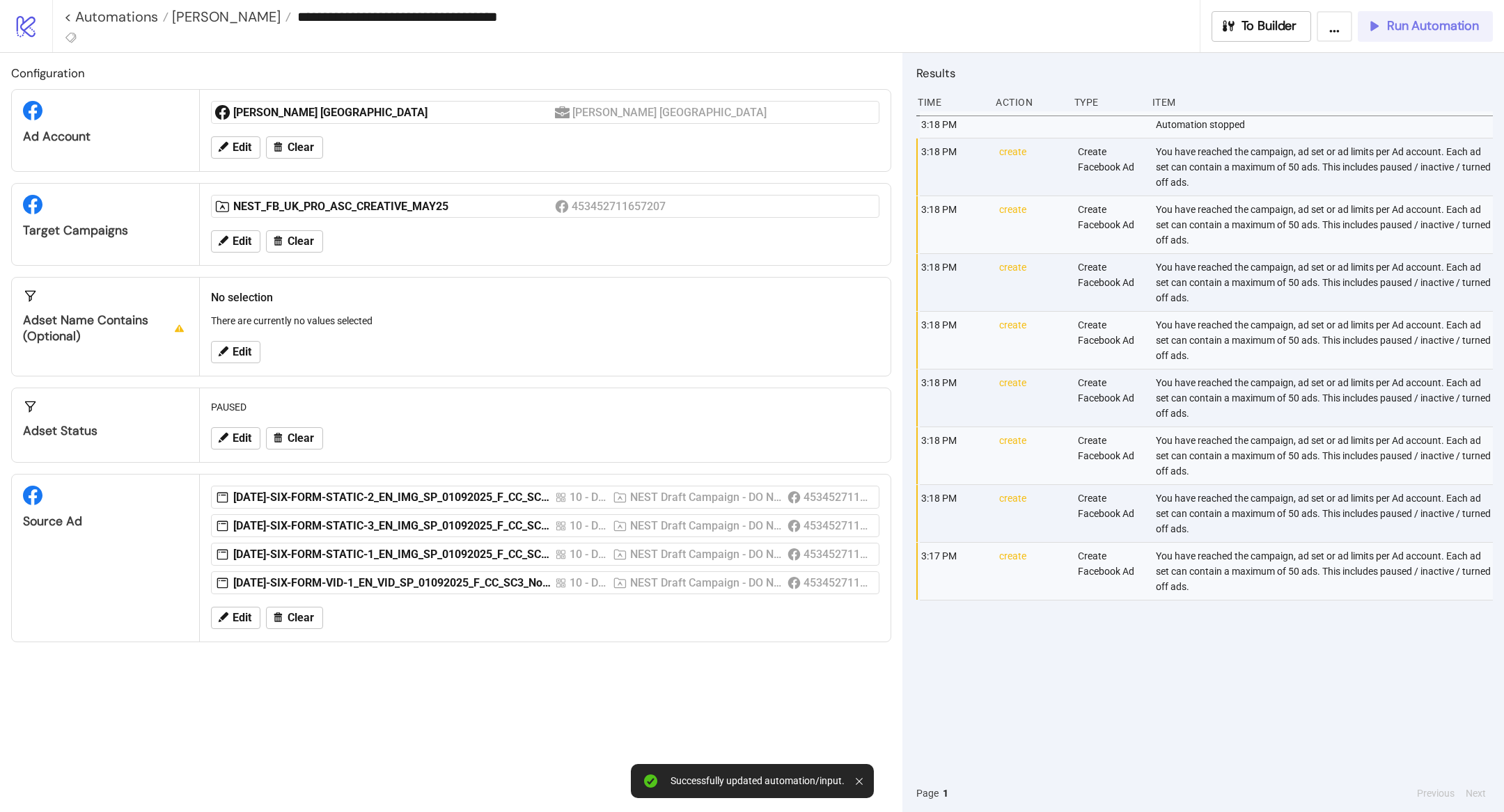
click at [1467, 25] on span "Run Automation" at bounding box center [1432, 26] width 92 height 16
